Goal: Task Accomplishment & Management: Manage account settings

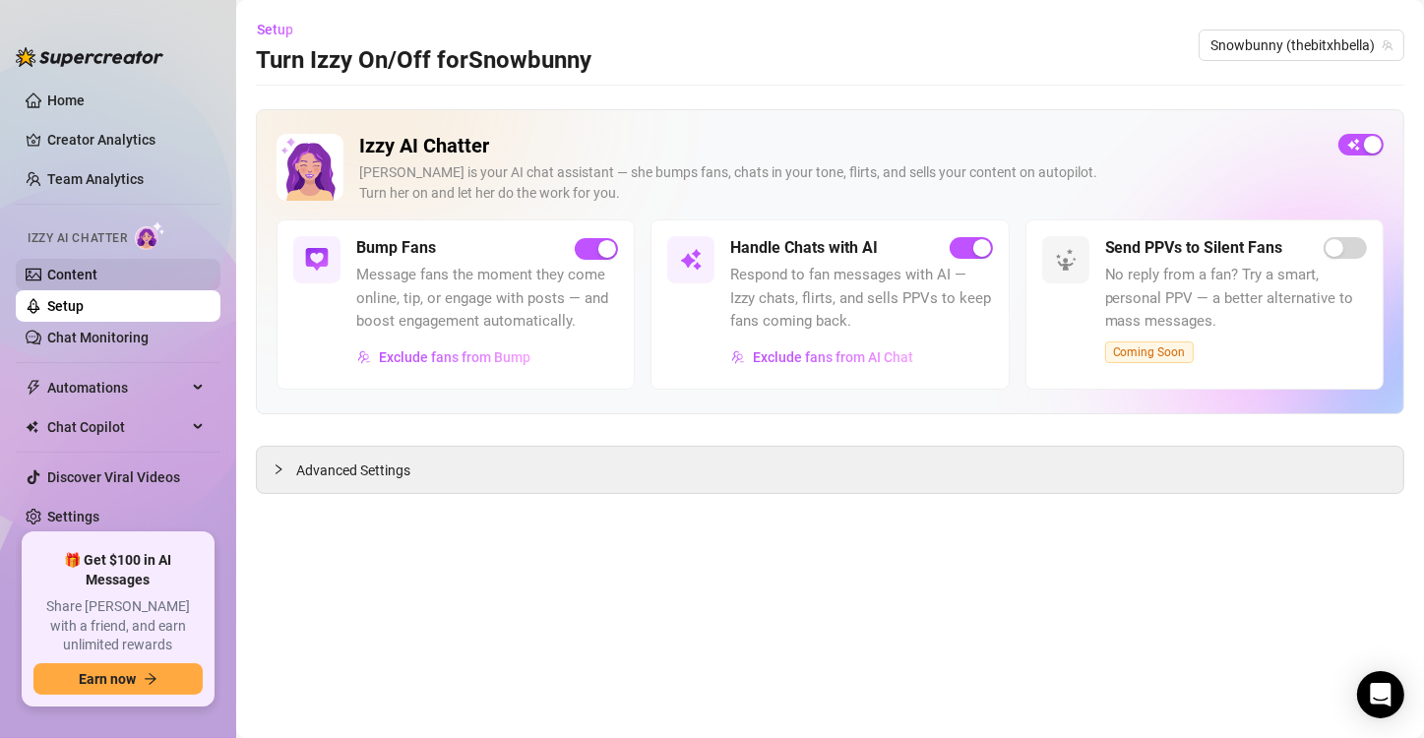
click at [97, 277] on link "Content" at bounding box center [72, 275] width 50 height 16
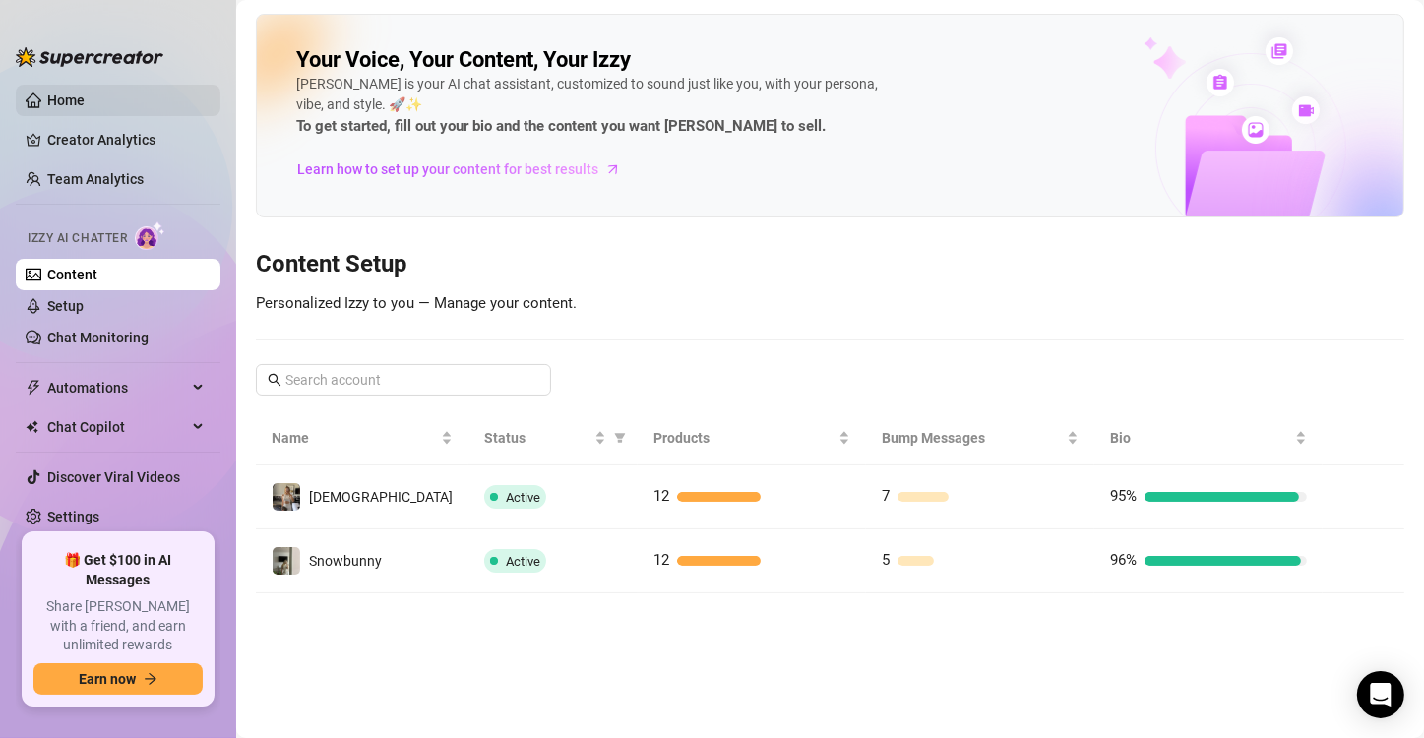
click at [50, 92] on link "Home" at bounding box center [65, 100] width 37 height 16
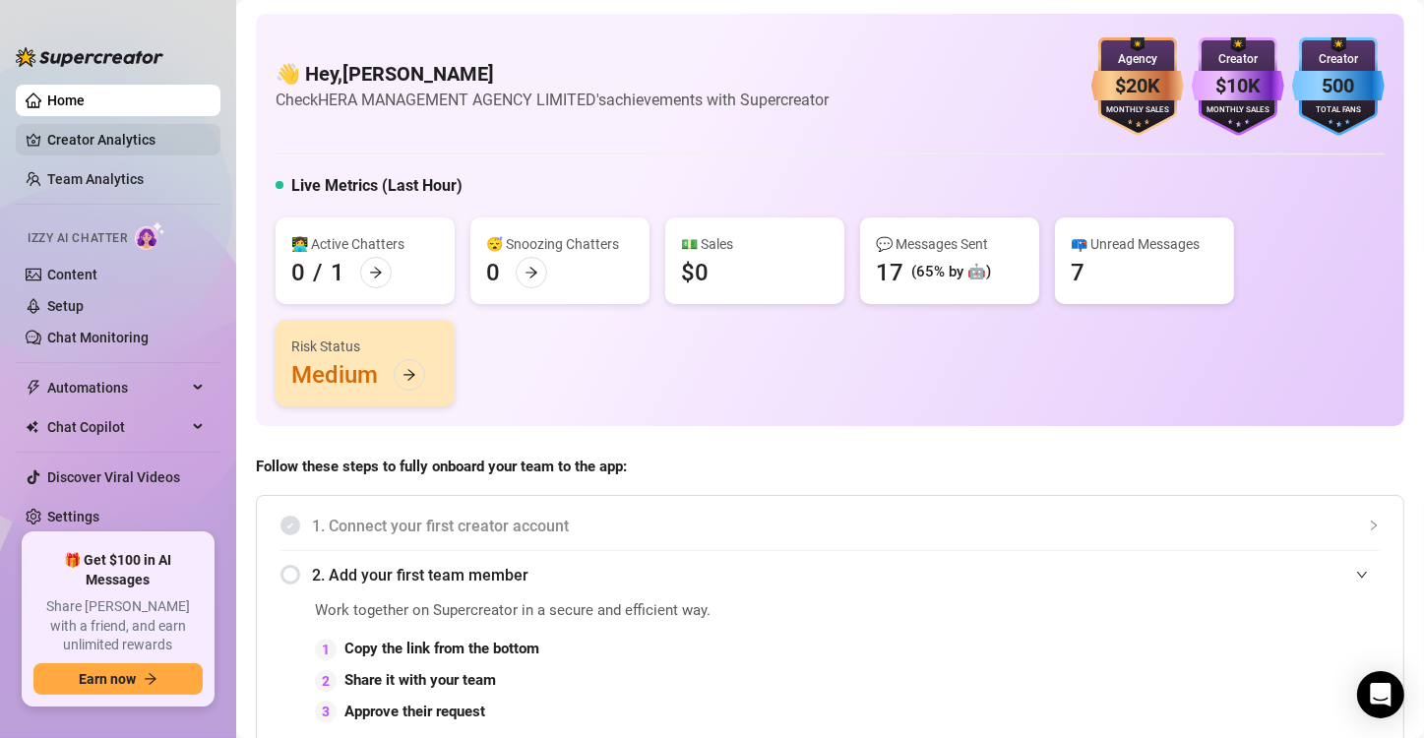
click at [145, 146] on link "Creator Analytics" at bounding box center [125, 139] width 157 height 31
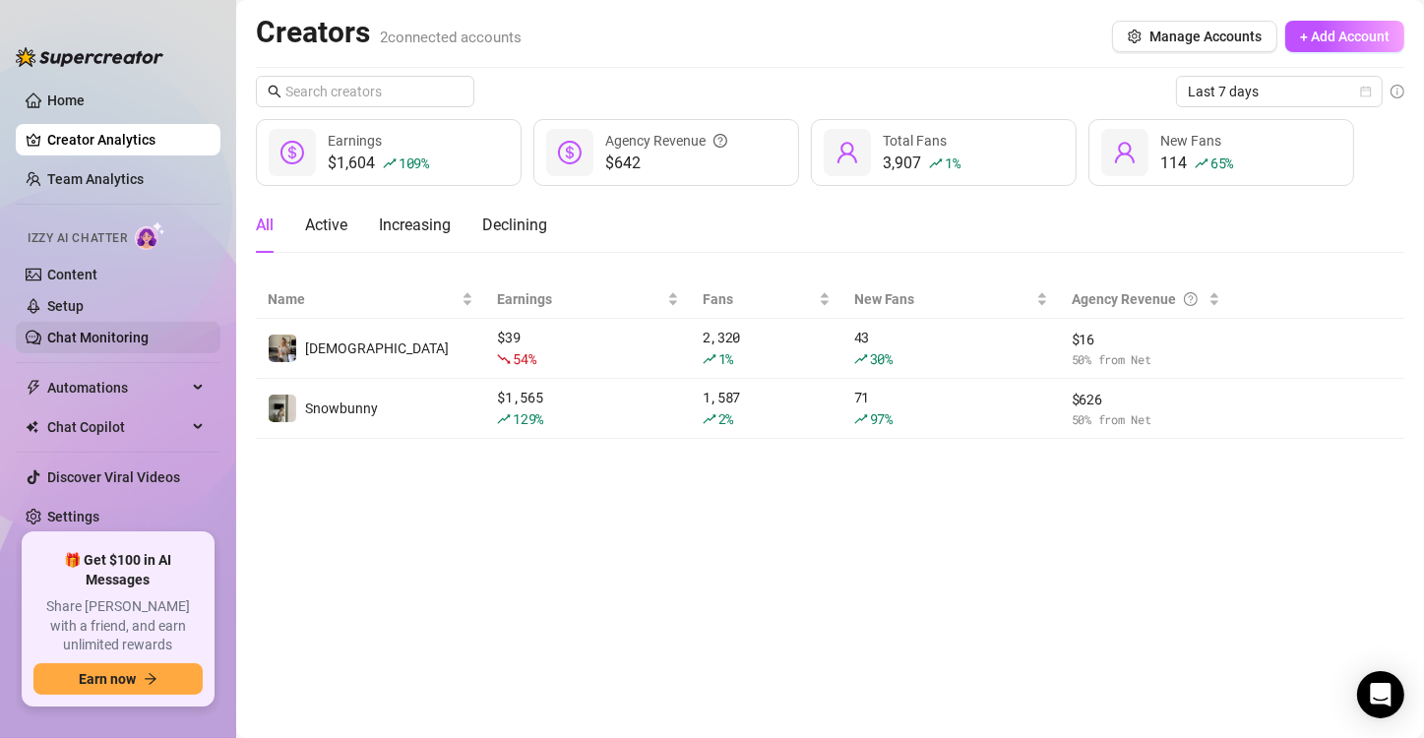
click at [93, 334] on link "Chat Monitoring" at bounding box center [97, 338] width 101 height 16
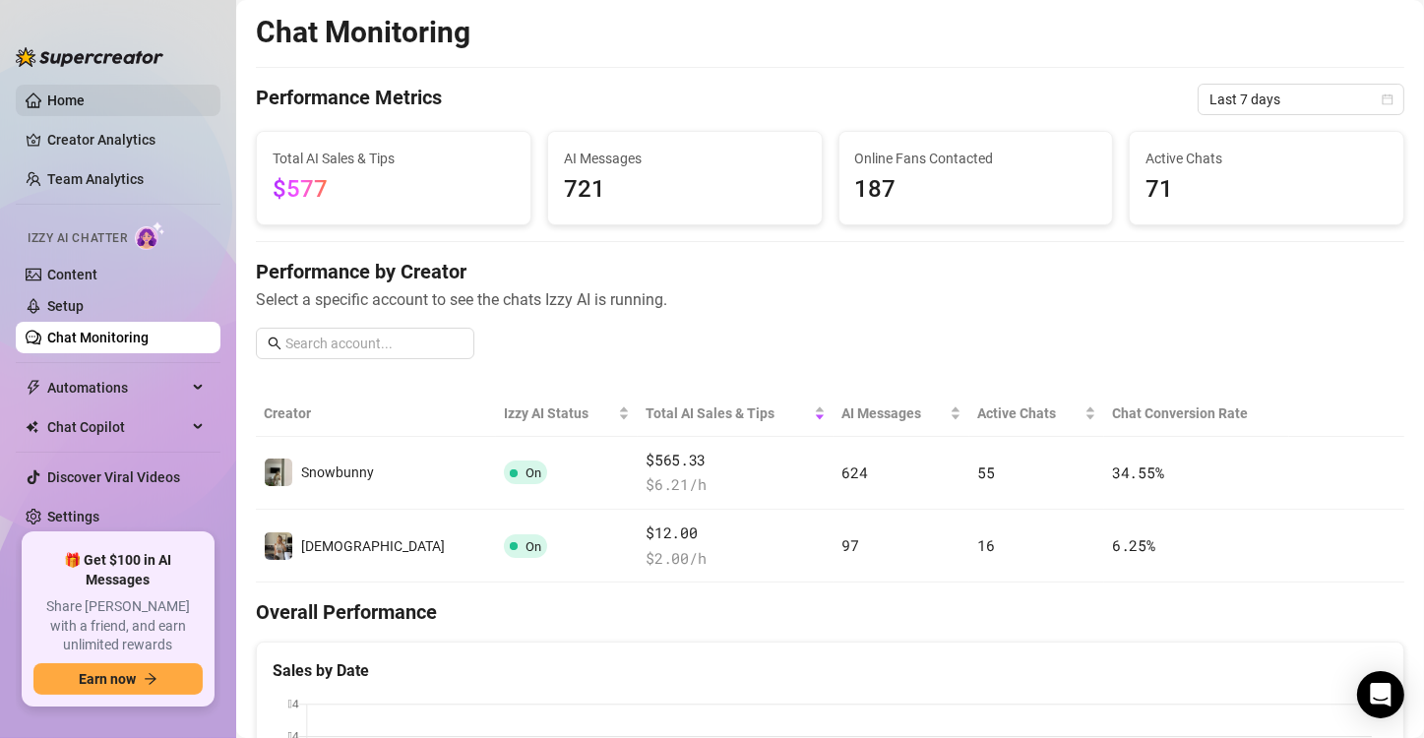
click at [85, 108] on link "Home" at bounding box center [65, 100] width 37 height 16
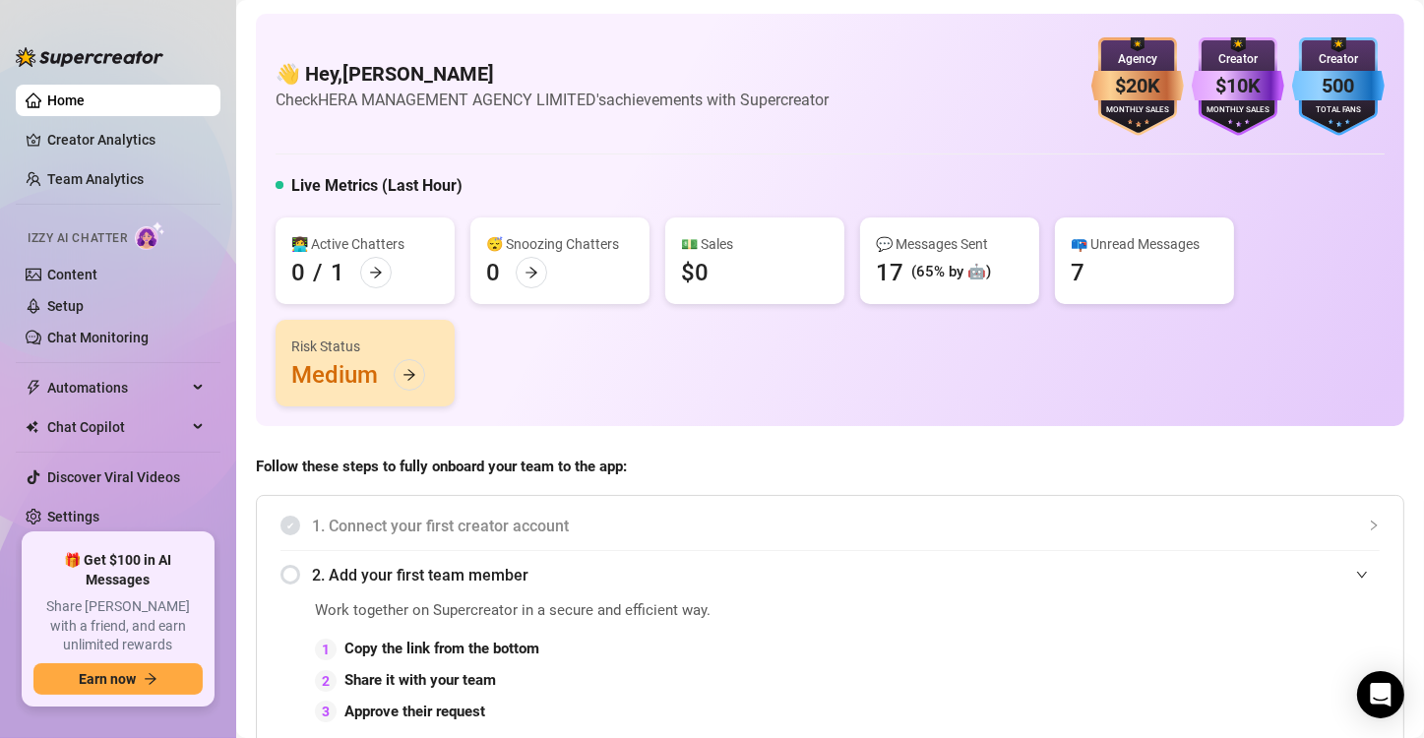
click at [85, 108] on link "Home" at bounding box center [65, 100] width 37 height 16
click at [123, 134] on link "Creator Analytics" at bounding box center [125, 139] width 157 height 31
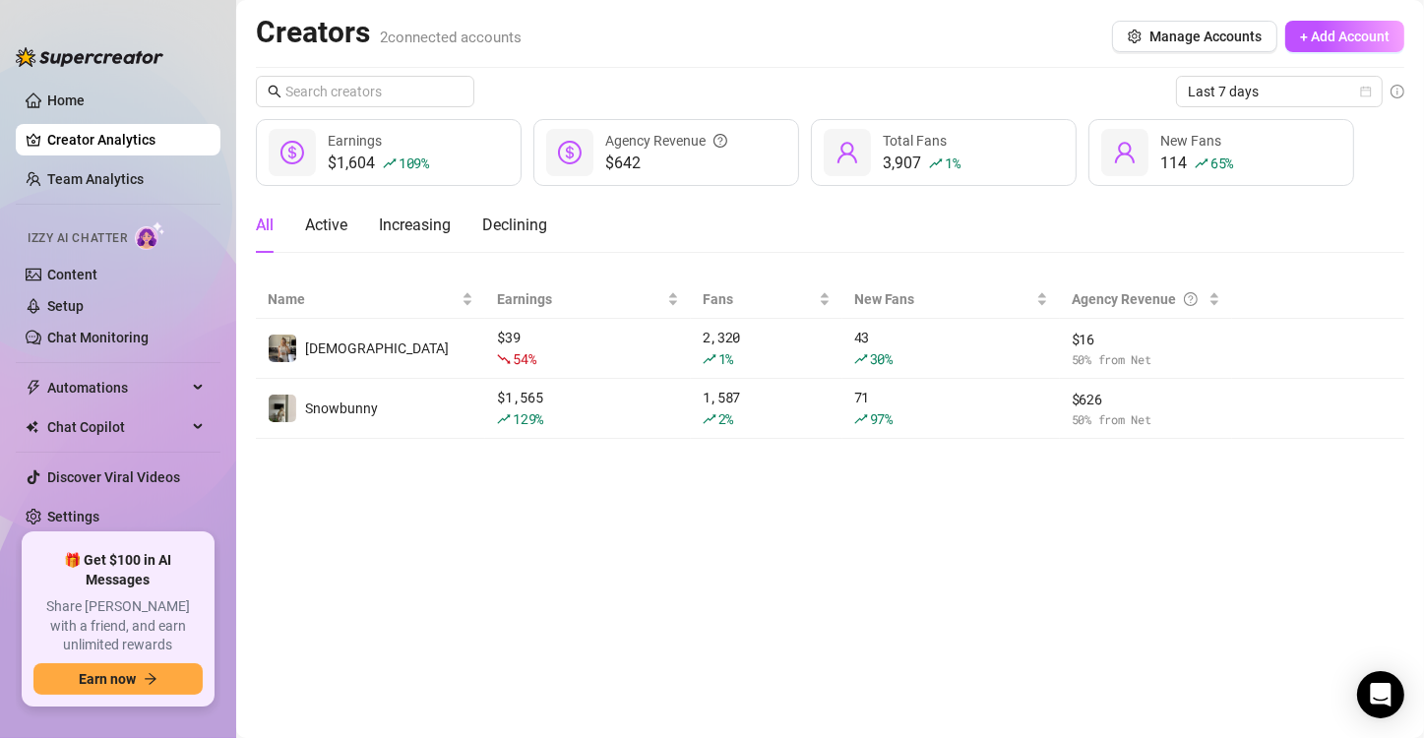
click at [139, 134] on link "Creator Analytics" at bounding box center [125, 139] width 157 height 31
click at [1210, 98] on span "Last 7 days" at bounding box center [1279, 92] width 183 height 30
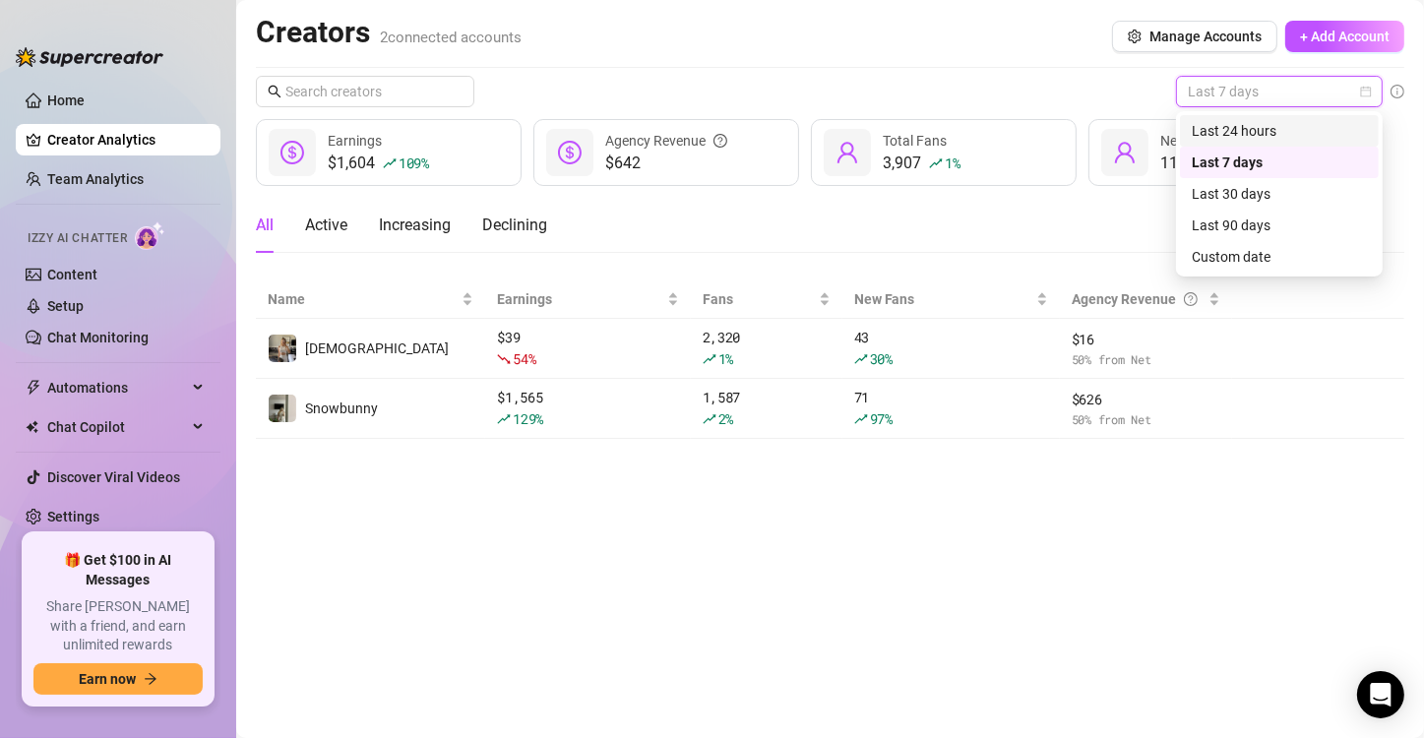
click at [1198, 129] on div "Last 24 hours" at bounding box center [1279, 131] width 175 height 22
